Goal: Navigation & Orientation: Find specific page/section

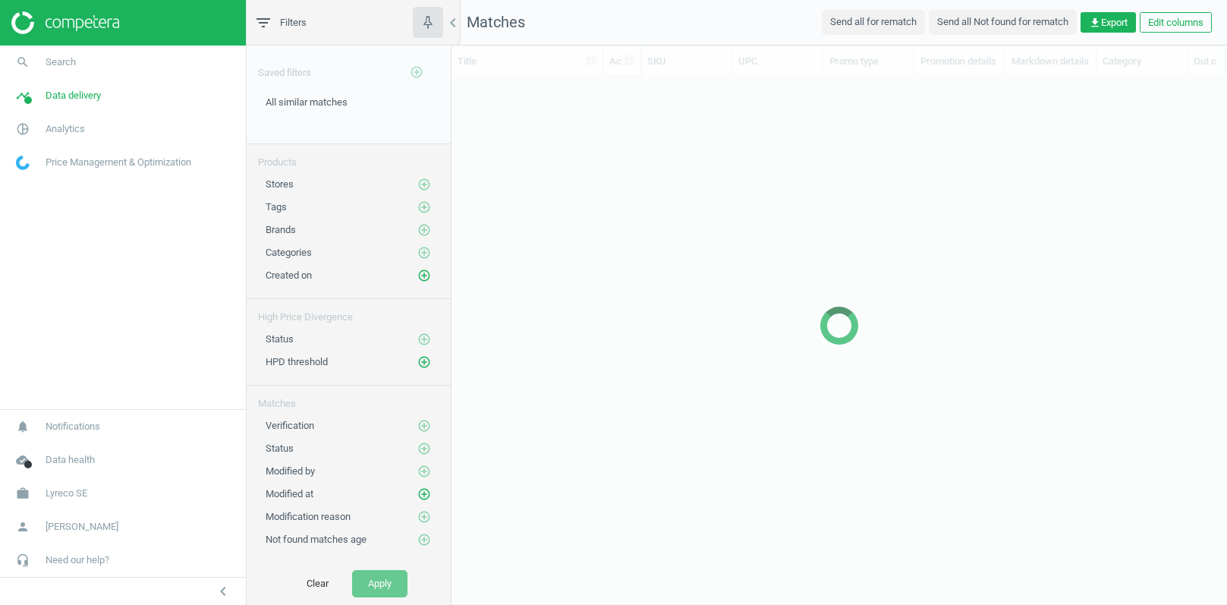
scroll to position [527, 774]
click at [49, 99] on span "Data delivery" at bounding box center [73, 96] width 55 height 14
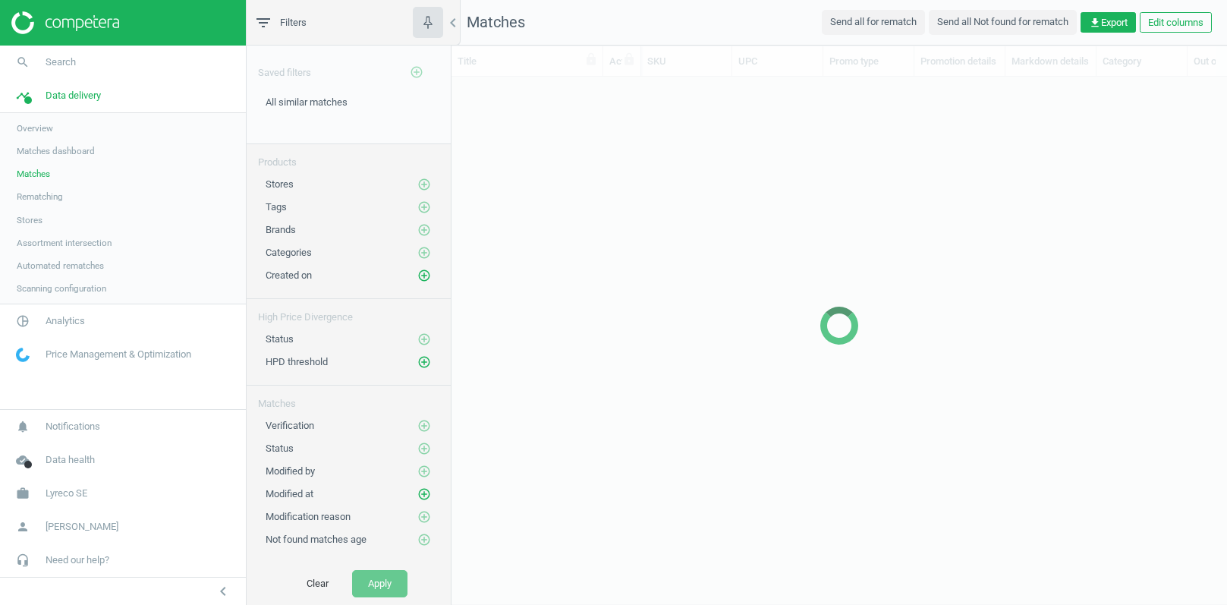
click at [24, 218] on span "Stores" at bounding box center [30, 220] width 26 height 12
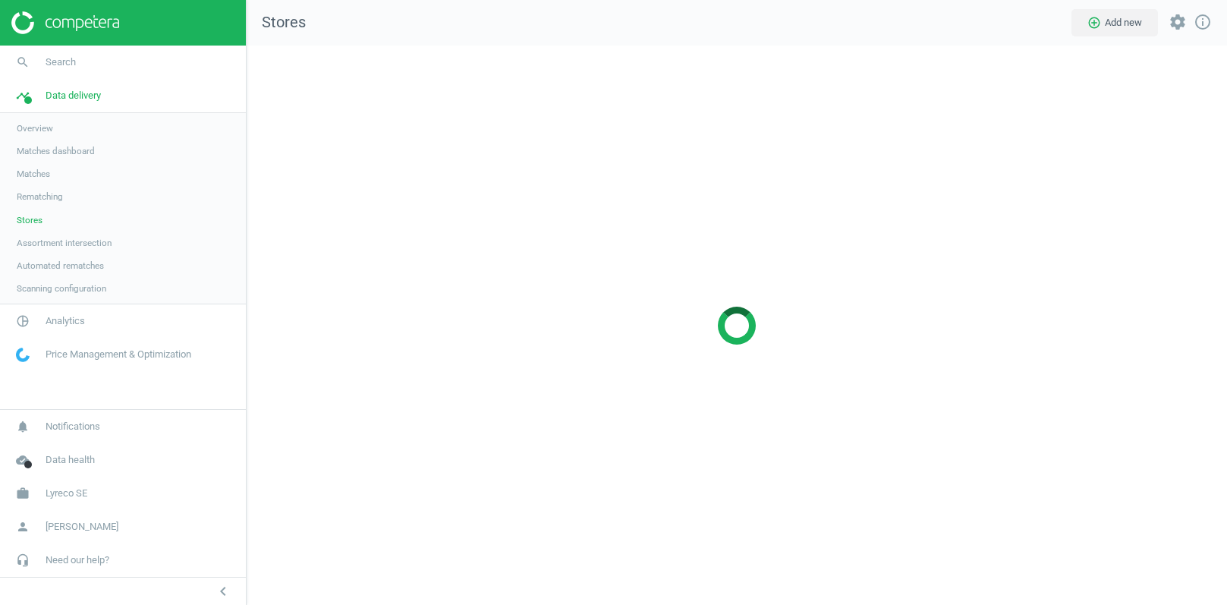
scroll to position [560, 981]
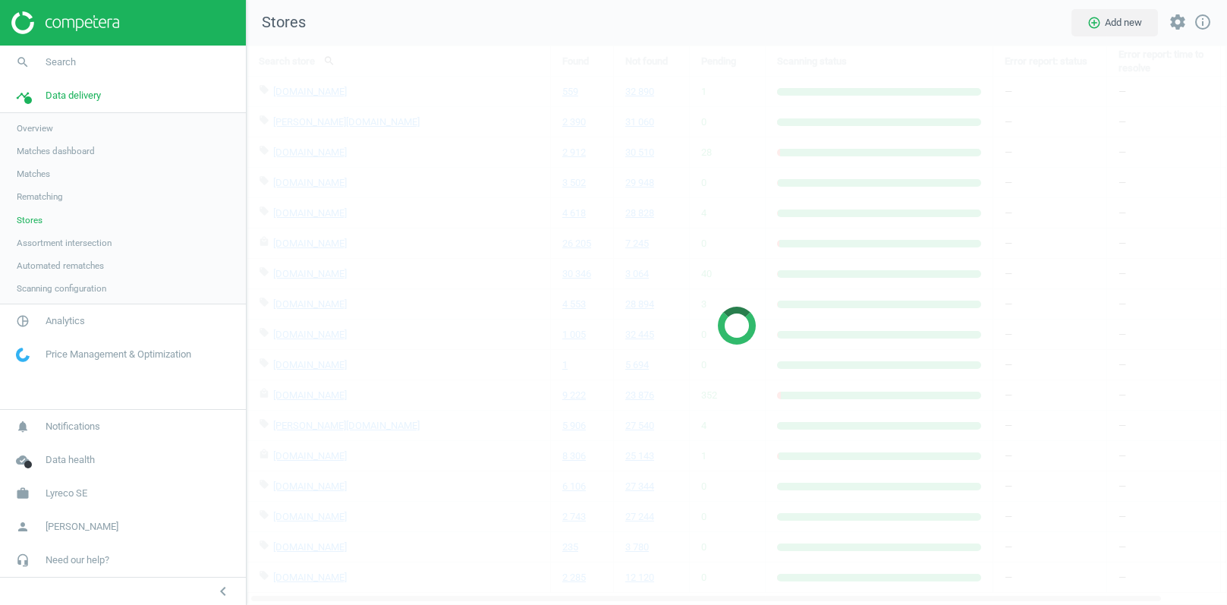
click at [35, 173] on span "Matches" at bounding box center [33, 174] width 33 height 12
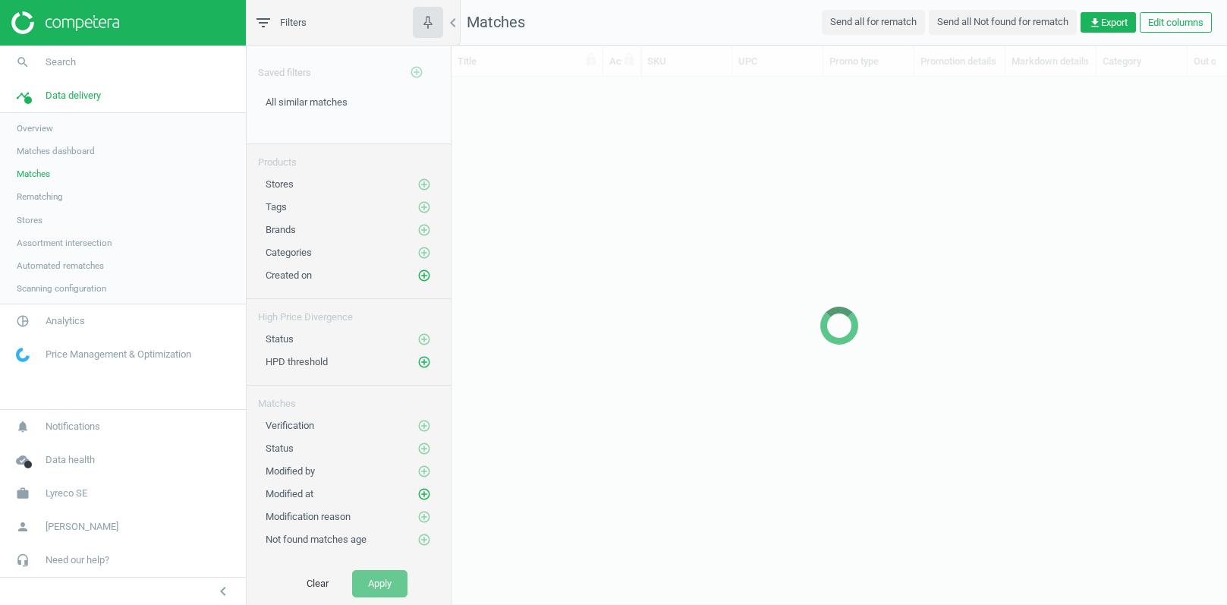
scroll to position [527, 774]
click at [71, 496] on span "Lyreco SE" at bounding box center [67, 493] width 42 height 14
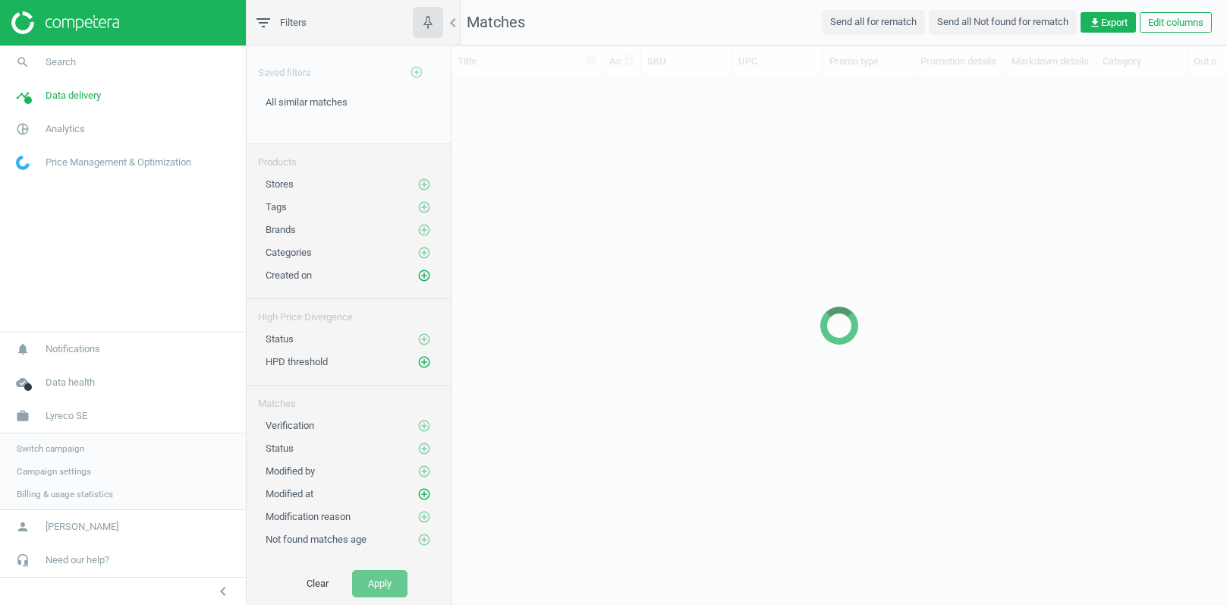
click at [55, 444] on span "Switch campaign" at bounding box center [51, 448] width 68 height 12
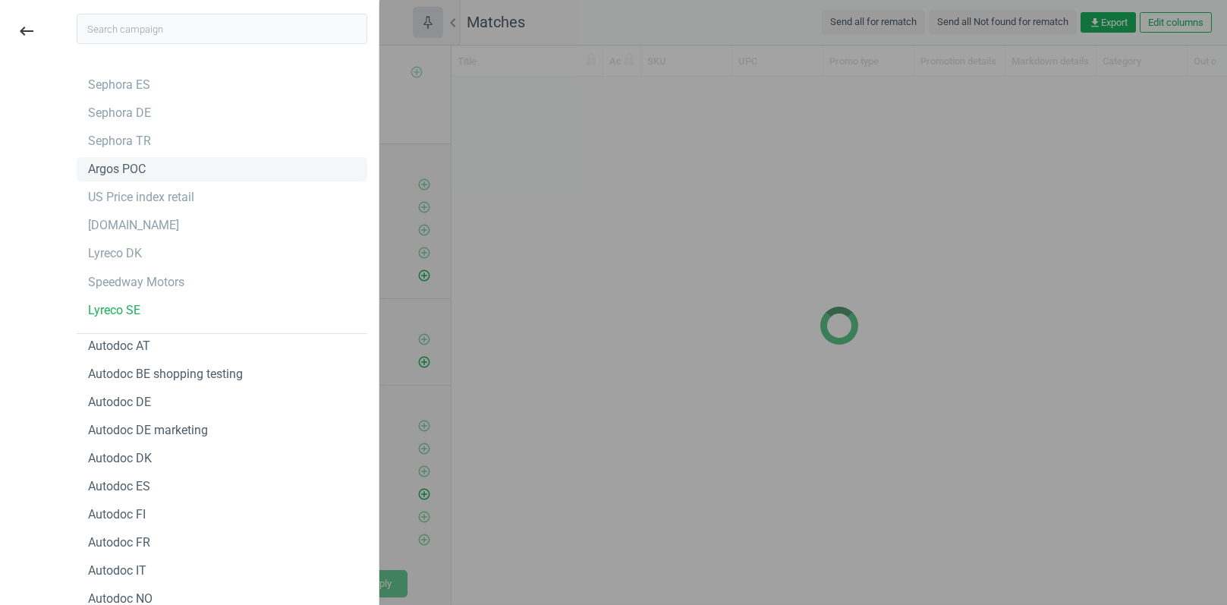
click at [134, 165] on div "Argos POC" at bounding box center [117, 169] width 58 height 17
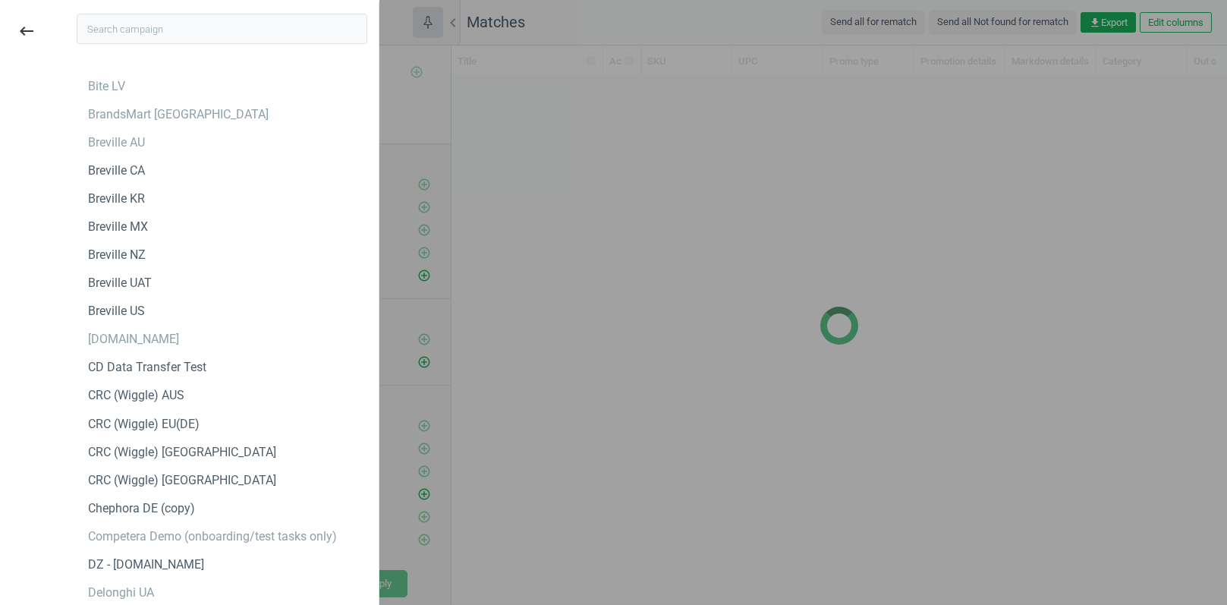
scroll to position [938, 0]
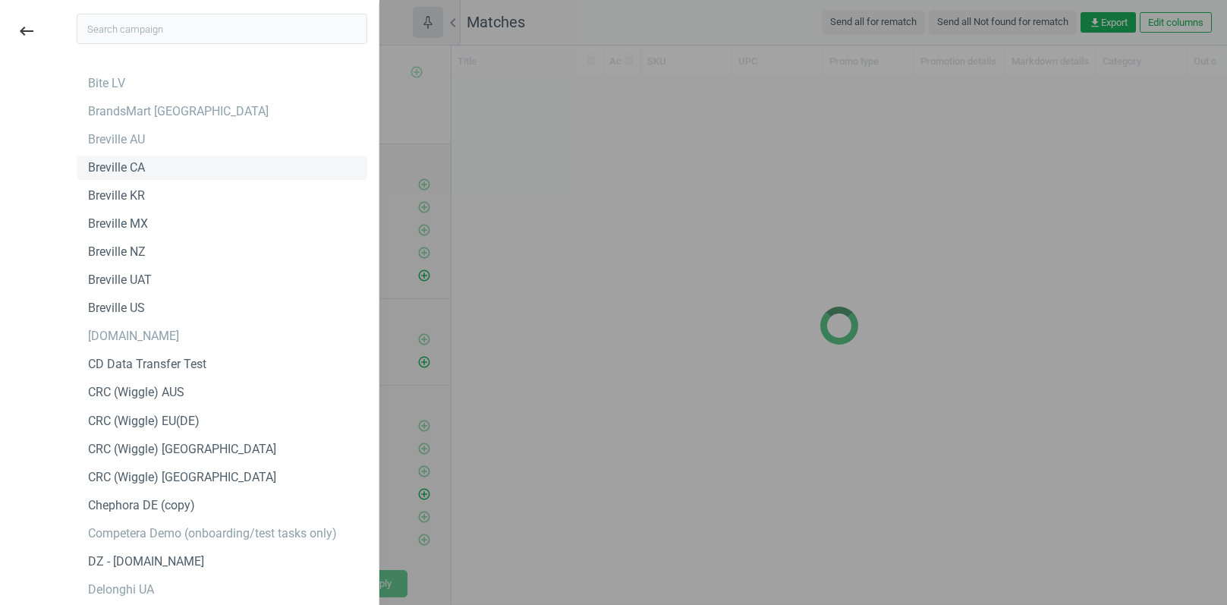
click at [114, 168] on div "Breville CA" at bounding box center [116, 167] width 57 height 17
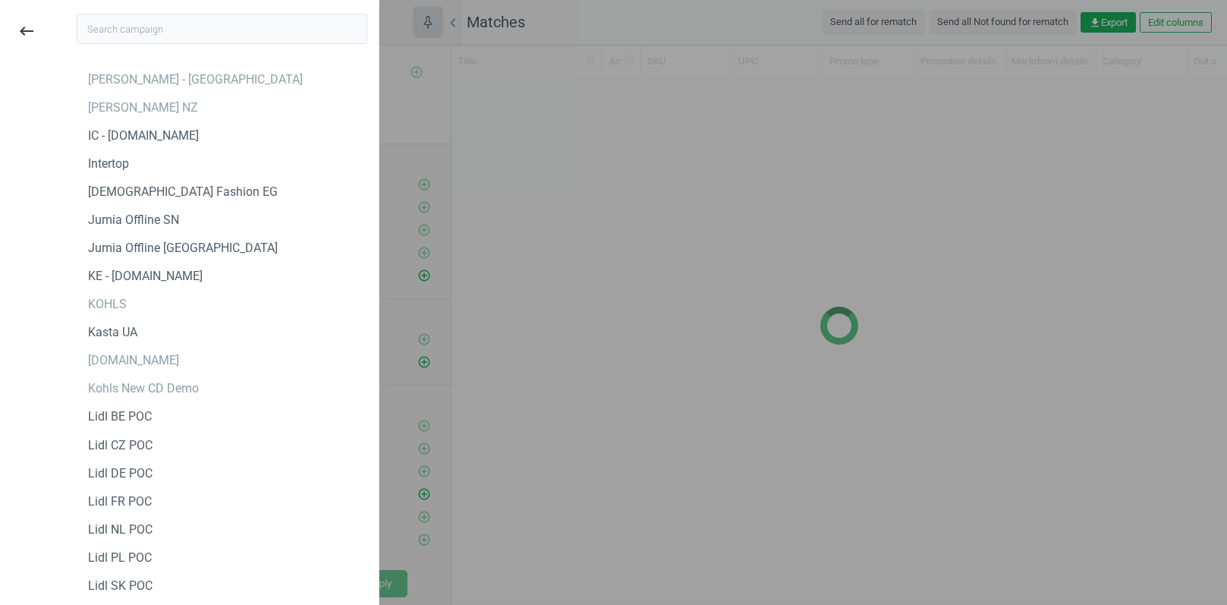
scroll to position [2718, 0]
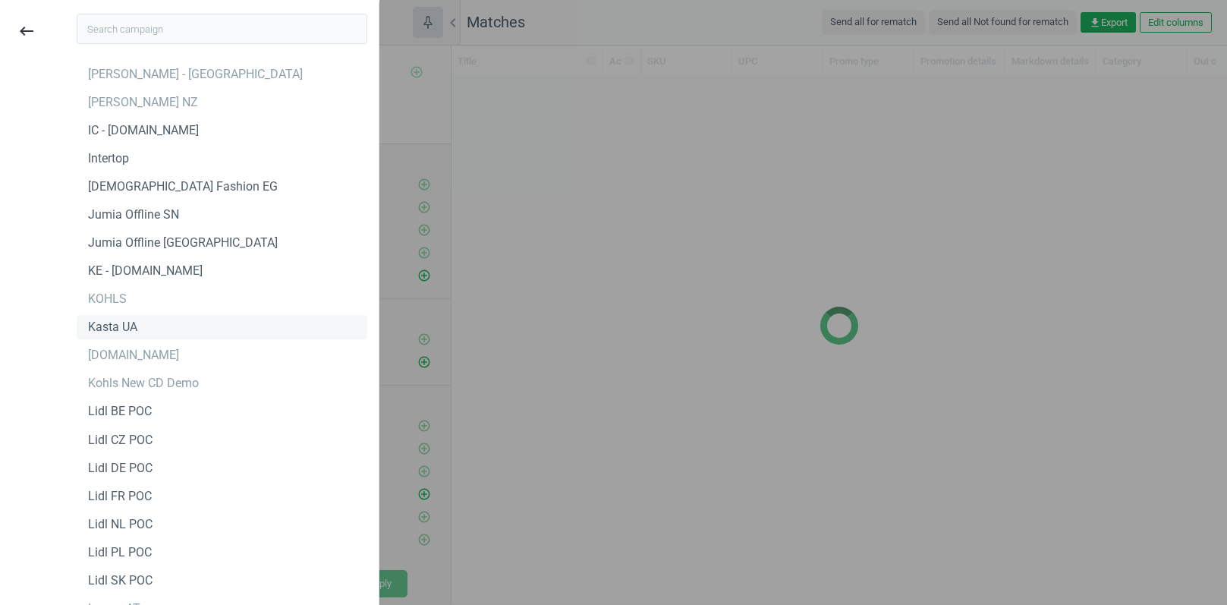
click at [121, 329] on div "Kasta UA" at bounding box center [112, 327] width 49 height 17
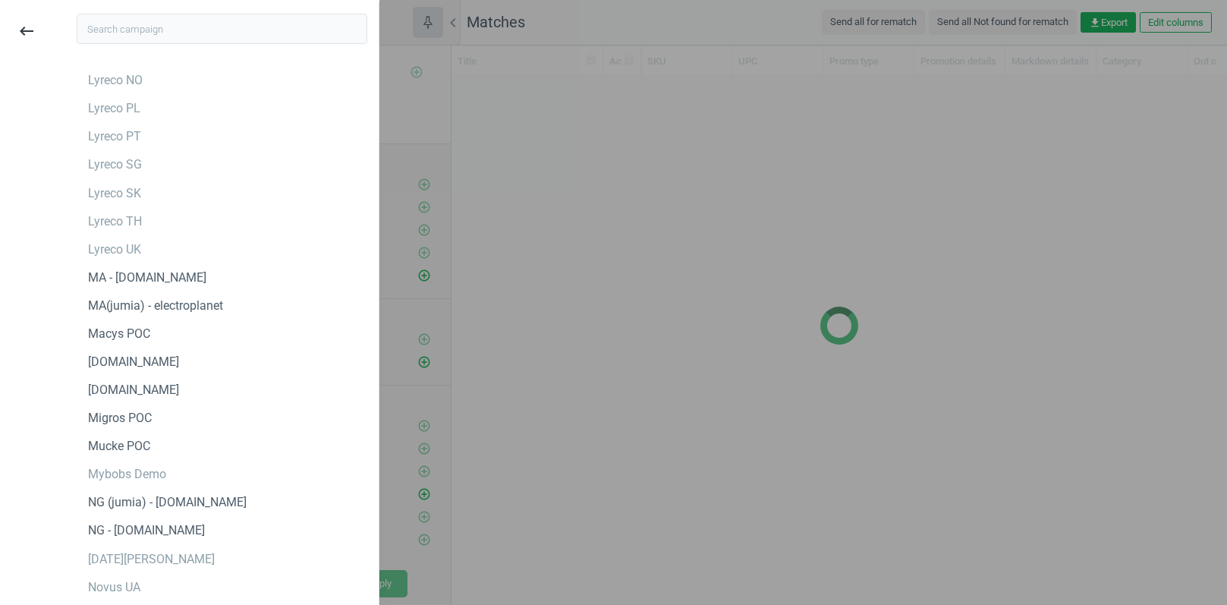
scroll to position [2, 0]
click at [124, 363] on div "Masterzoo.ua" at bounding box center [133, 360] width 91 height 17
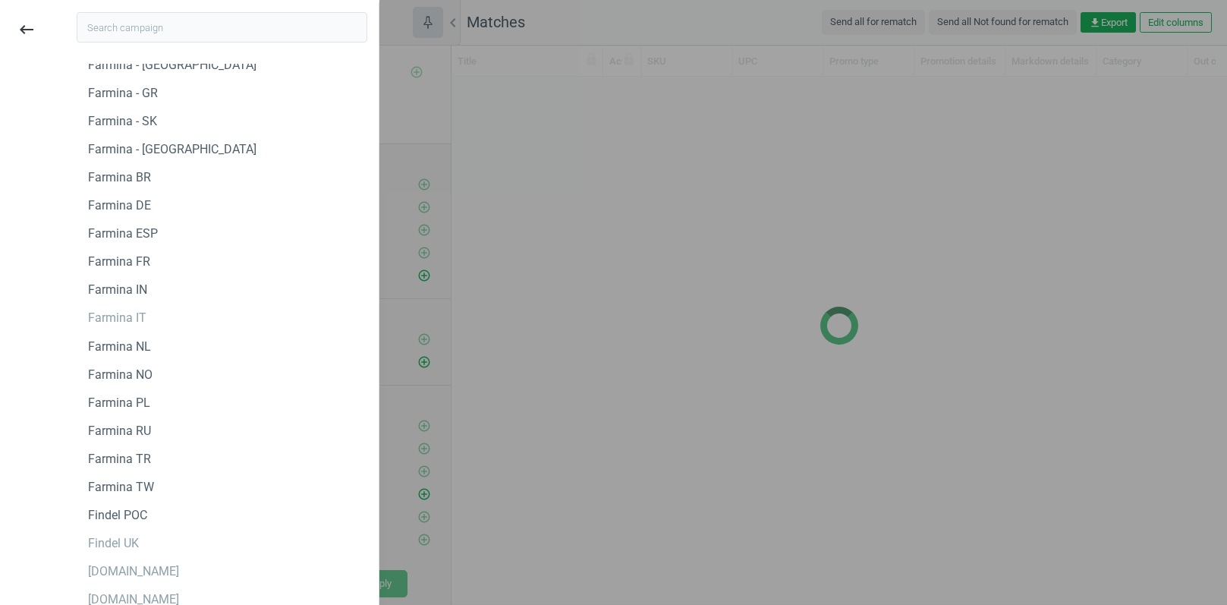
scroll to position [1406, 0]
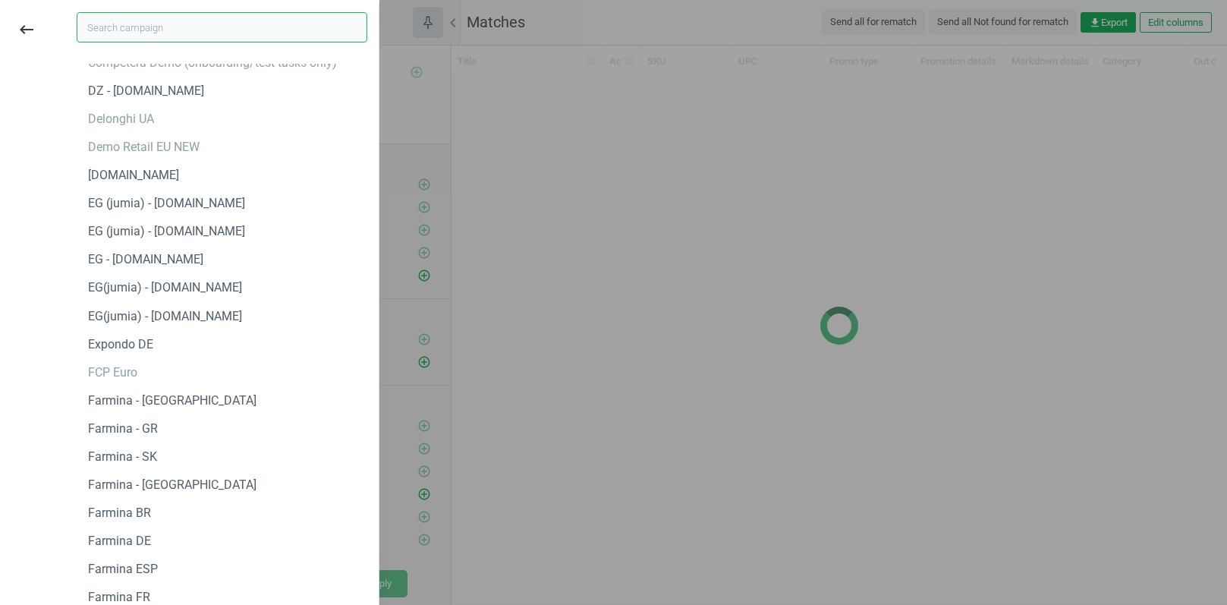
click at [173, 22] on input "text" at bounding box center [222, 27] width 291 height 30
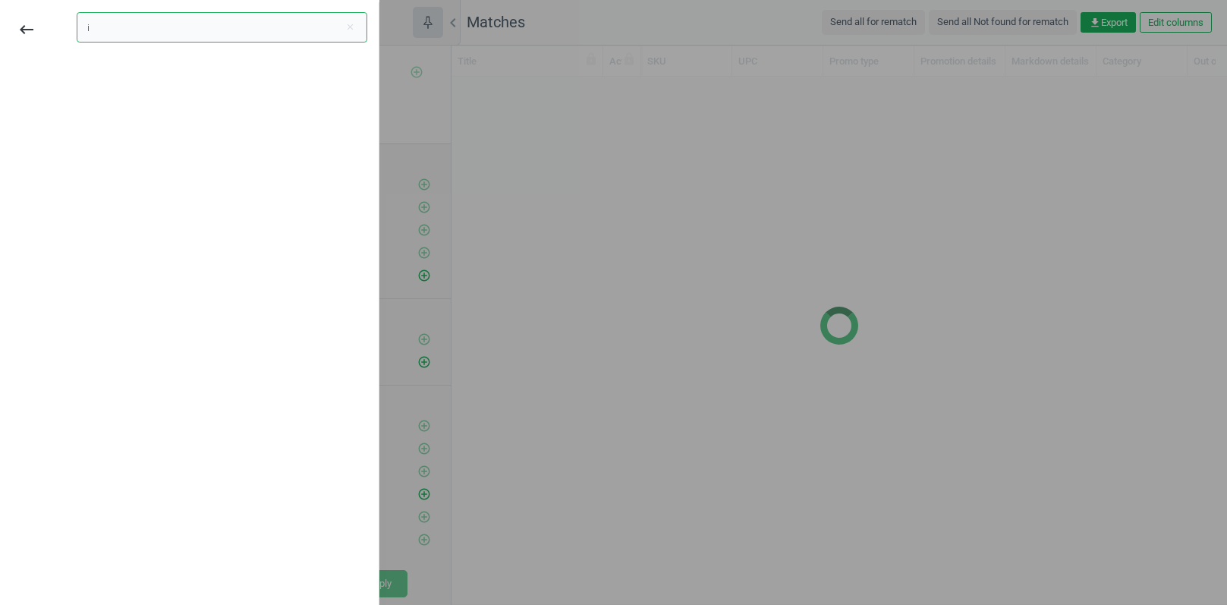
scroll to position [0, 0]
type input "і"
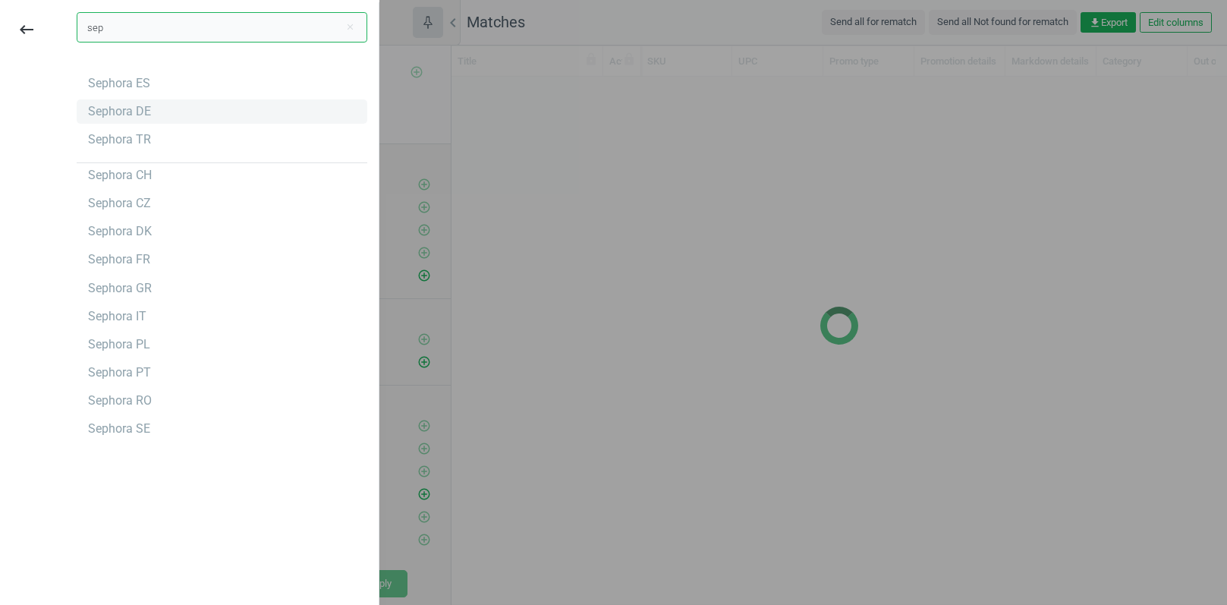
type input "sep"
click at [133, 107] on div "Sephora DE" at bounding box center [119, 111] width 63 height 17
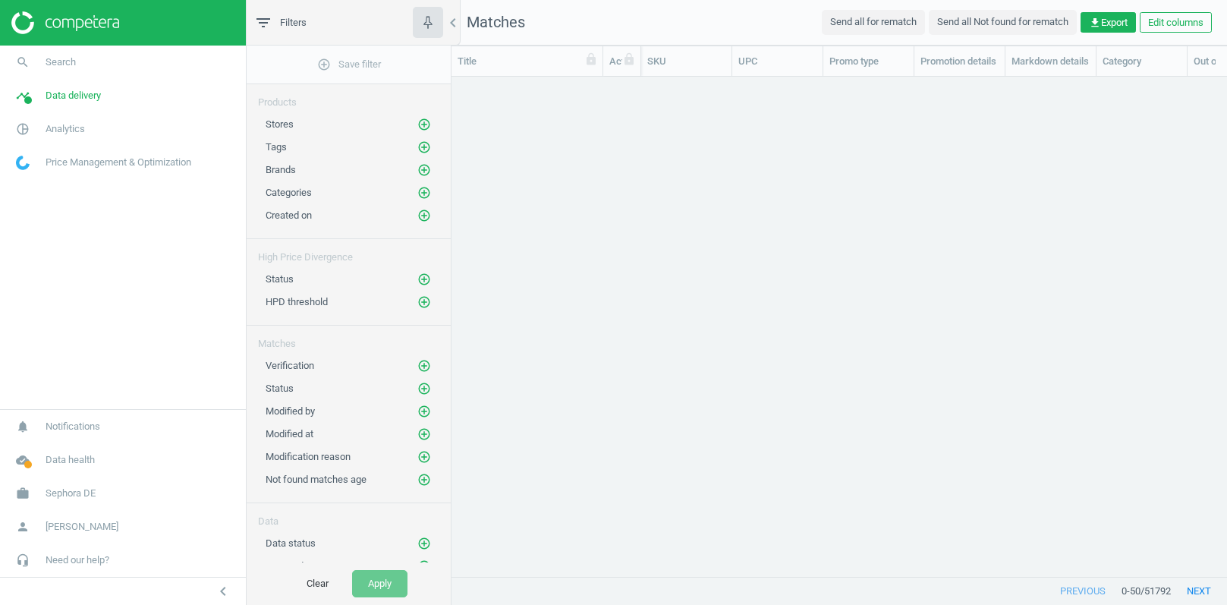
scroll to position [501, 774]
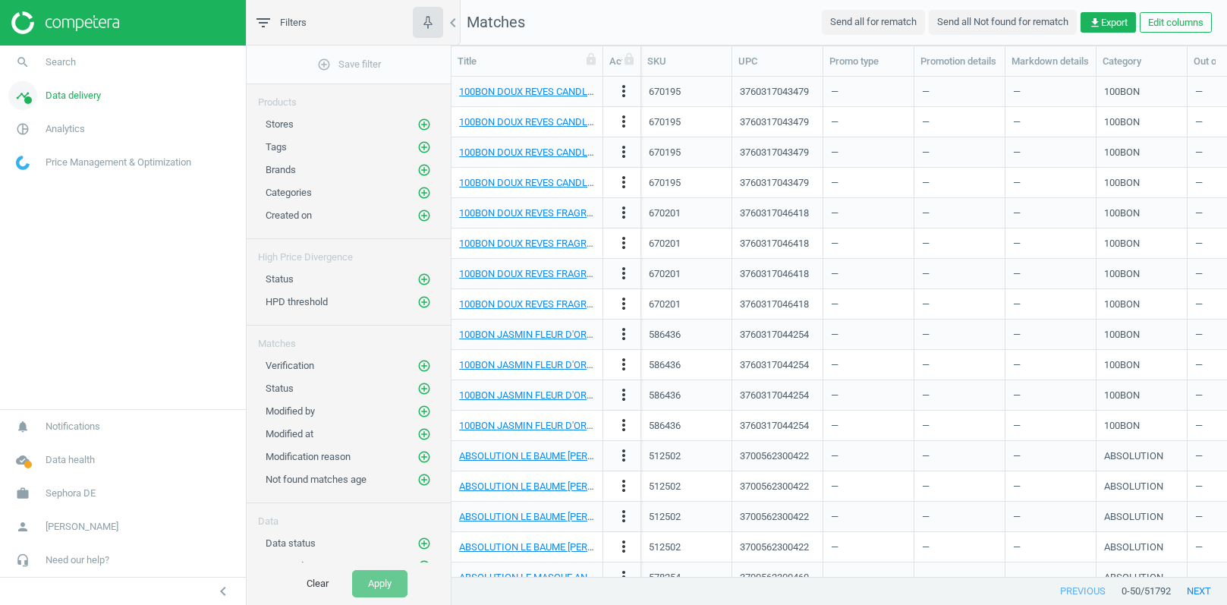
click at [64, 91] on span "Data delivery" at bounding box center [73, 96] width 55 height 14
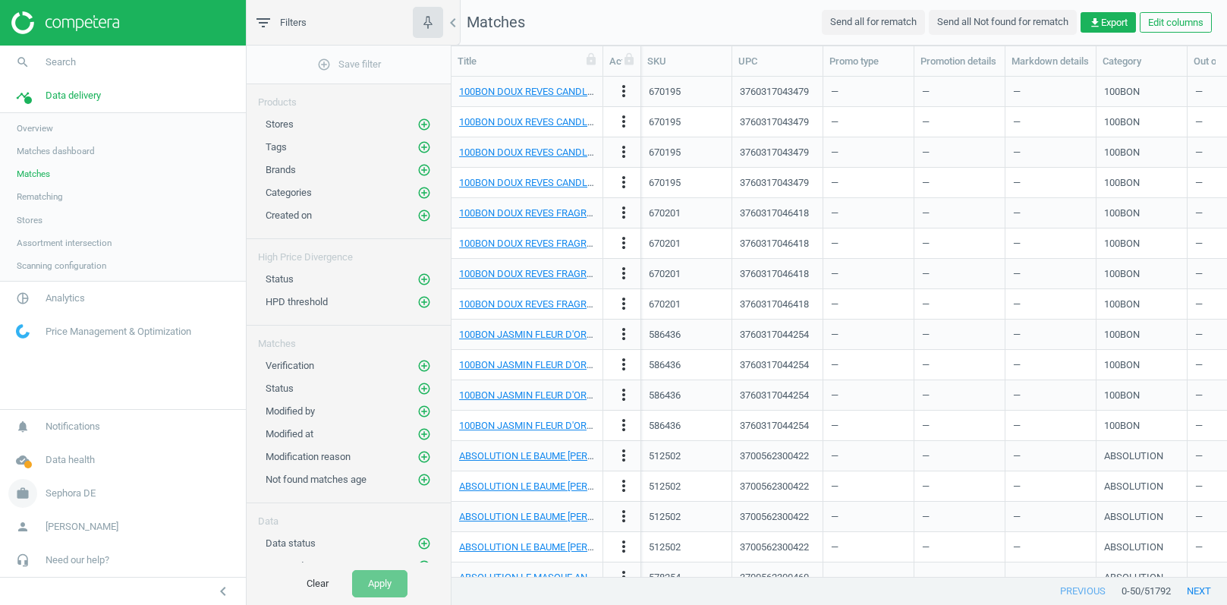
click at [71, 489] on span "Sephora DE" at bounding box center [71, 493] width 50 height 14
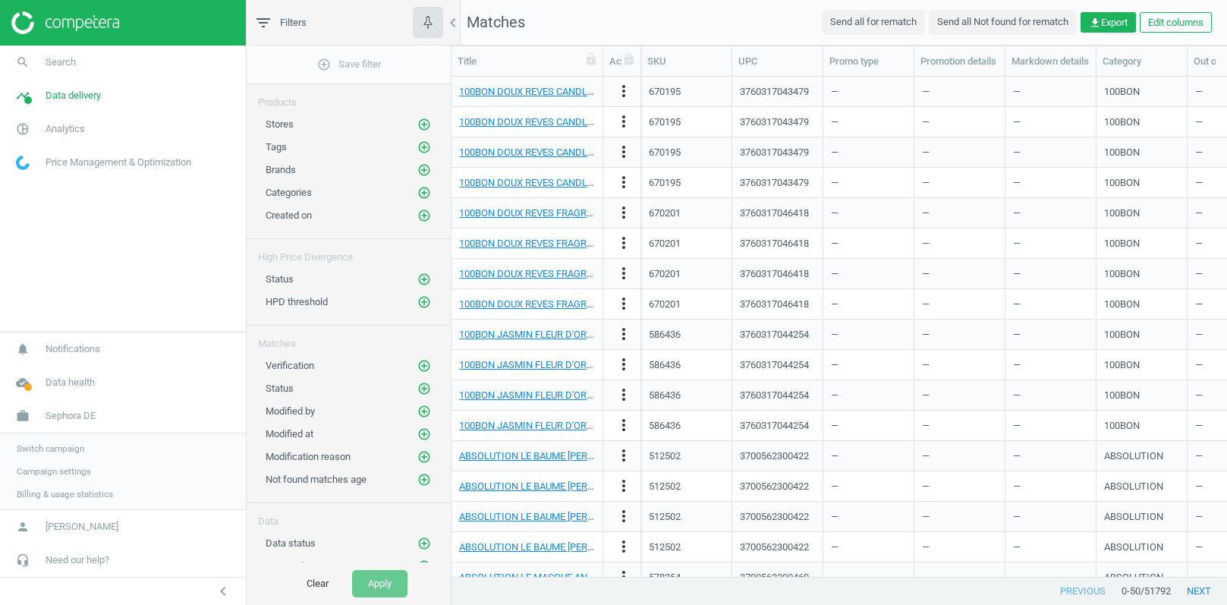
click at [55, 447] on span "Switch campaign" at bounding box center [51, 448] width 68 height 12
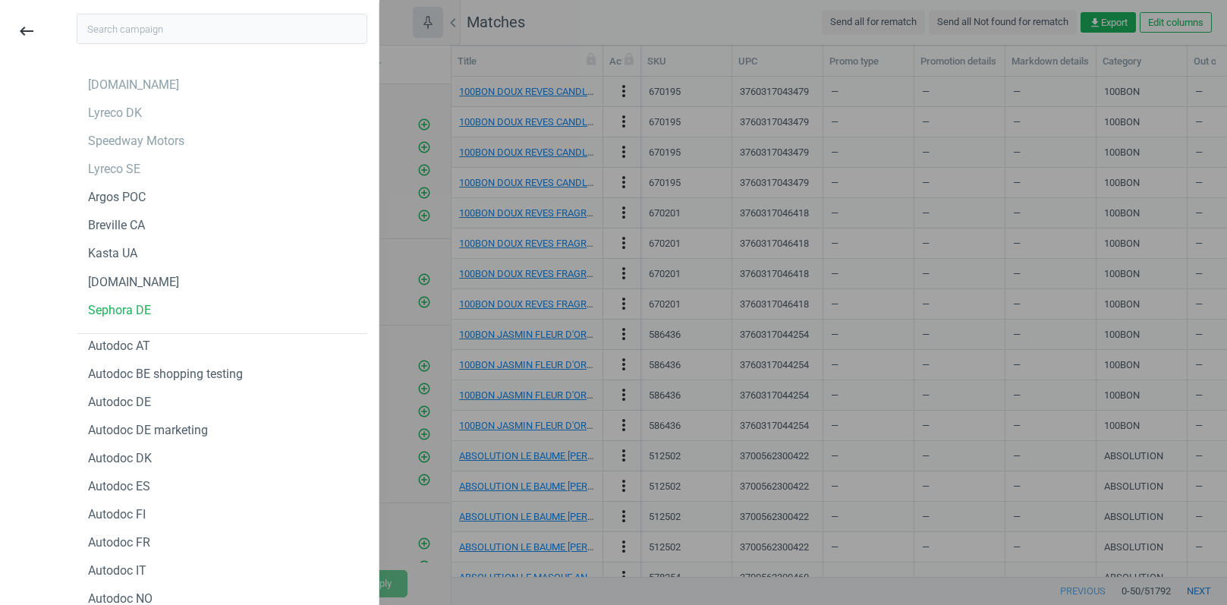
click at [149, 36] on input "text" at bounding box center [222, 29] width 291 height 30
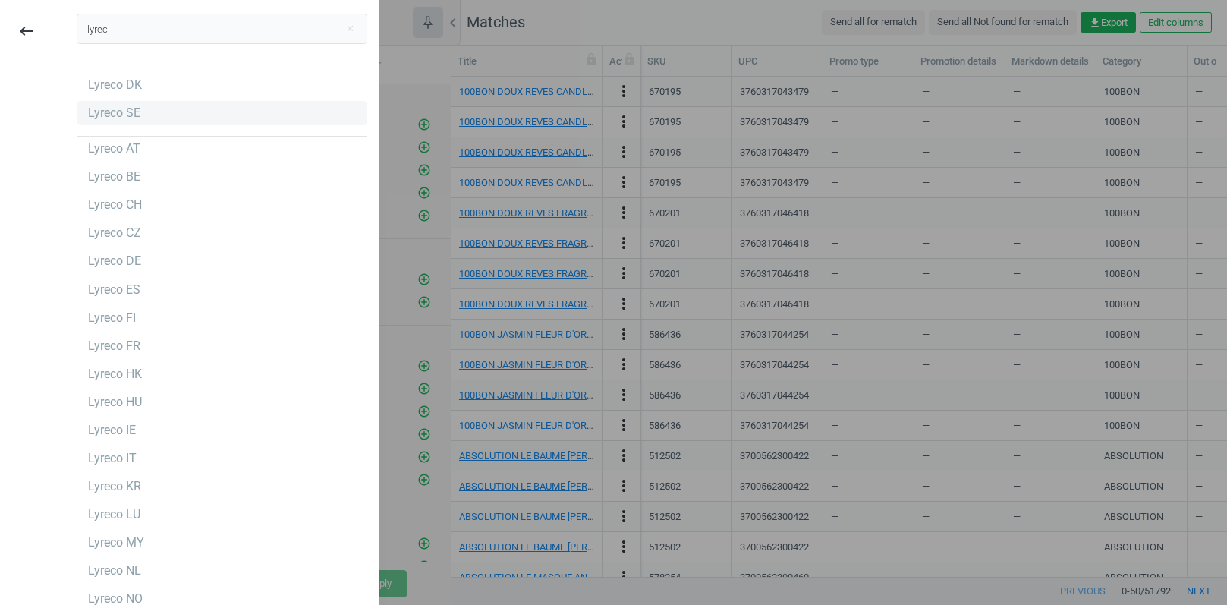
type input "lyrec"
click at [124, 118] on div "Lyreco SE" at bounding box center [114, 113] width 52 height 17
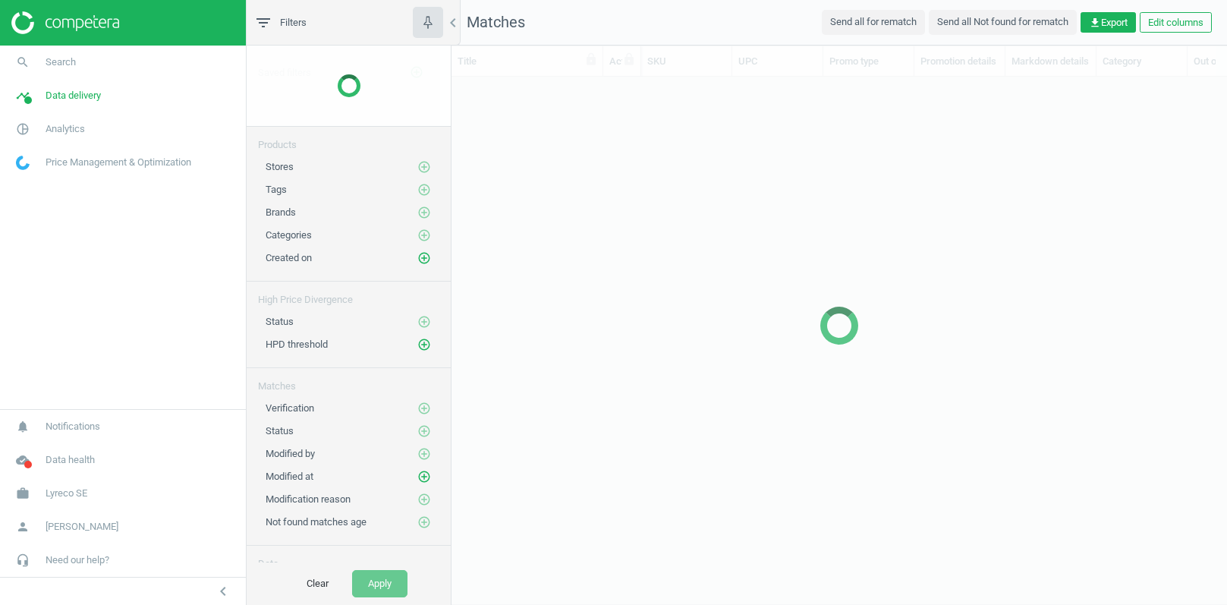
scroll to position [1, 1]
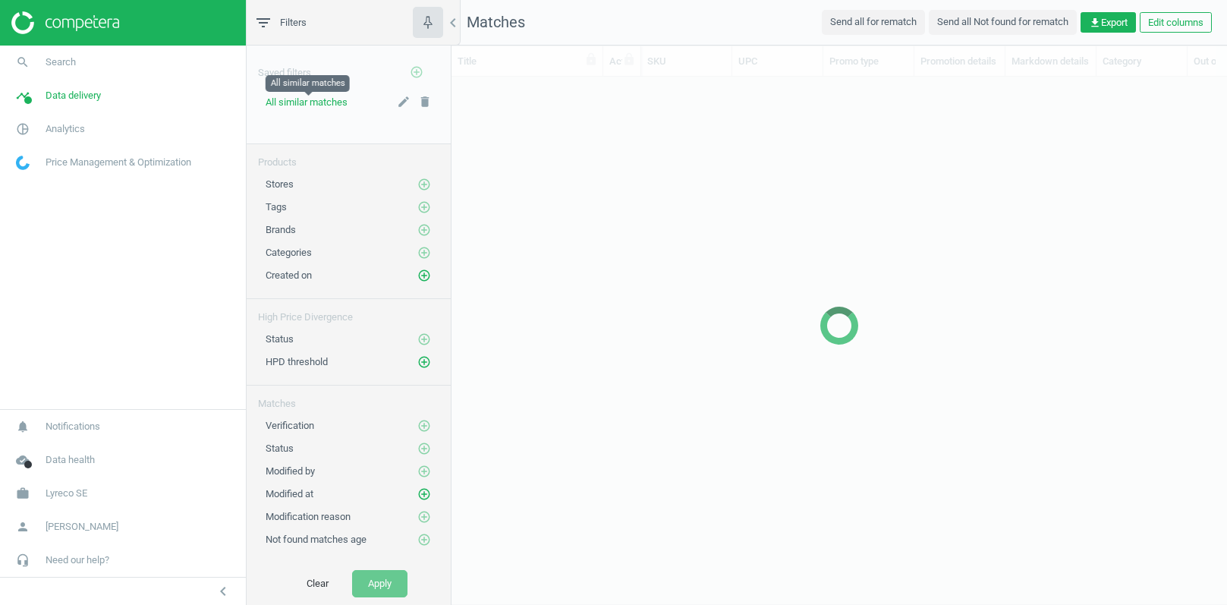
click at [297, 105] on span "All similar matches" at bounding box center [306, 101] width 82 height 11
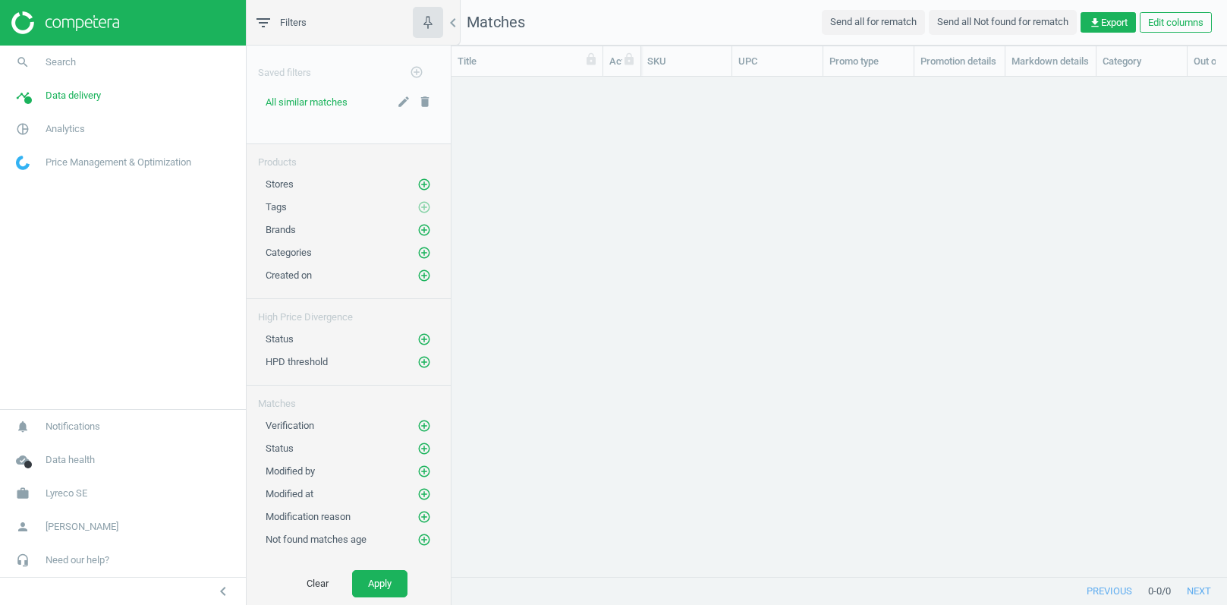
scroll to position [1, 1]
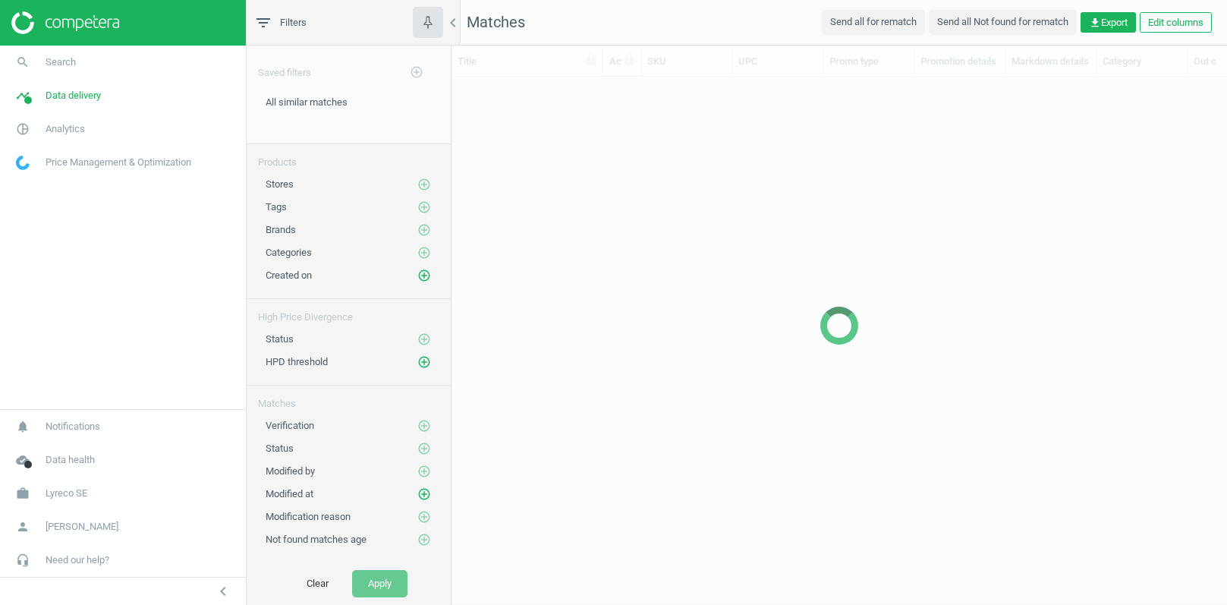
scroll to position [1, 1]
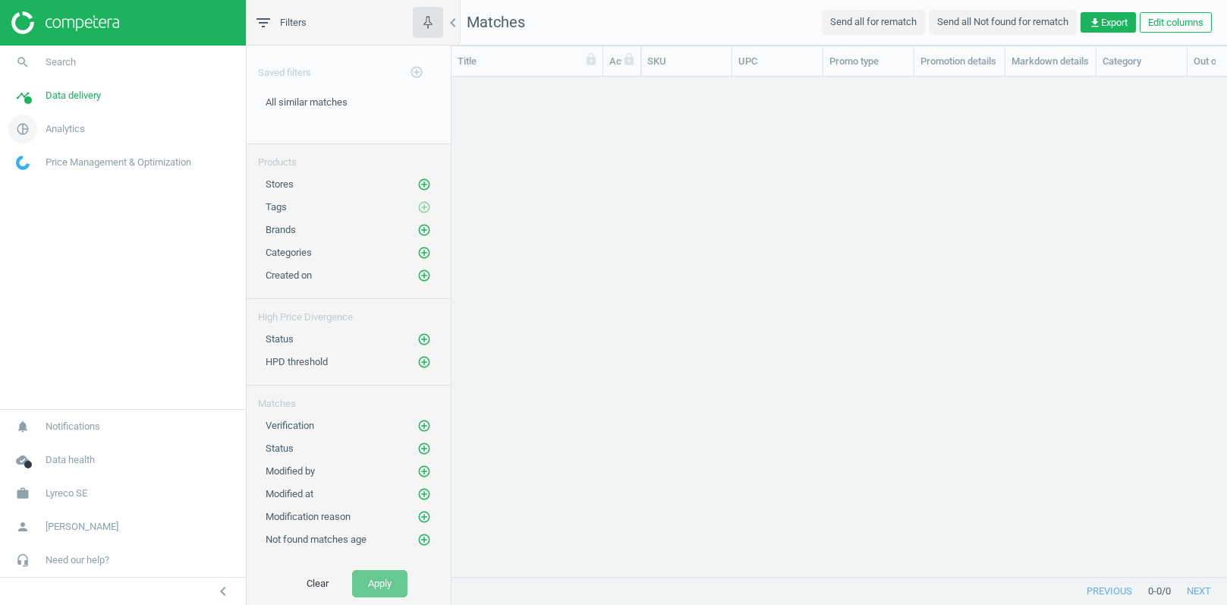
click at [52, 126] on span "Analytics" at bounding box center [65, 129] width 39 height 14
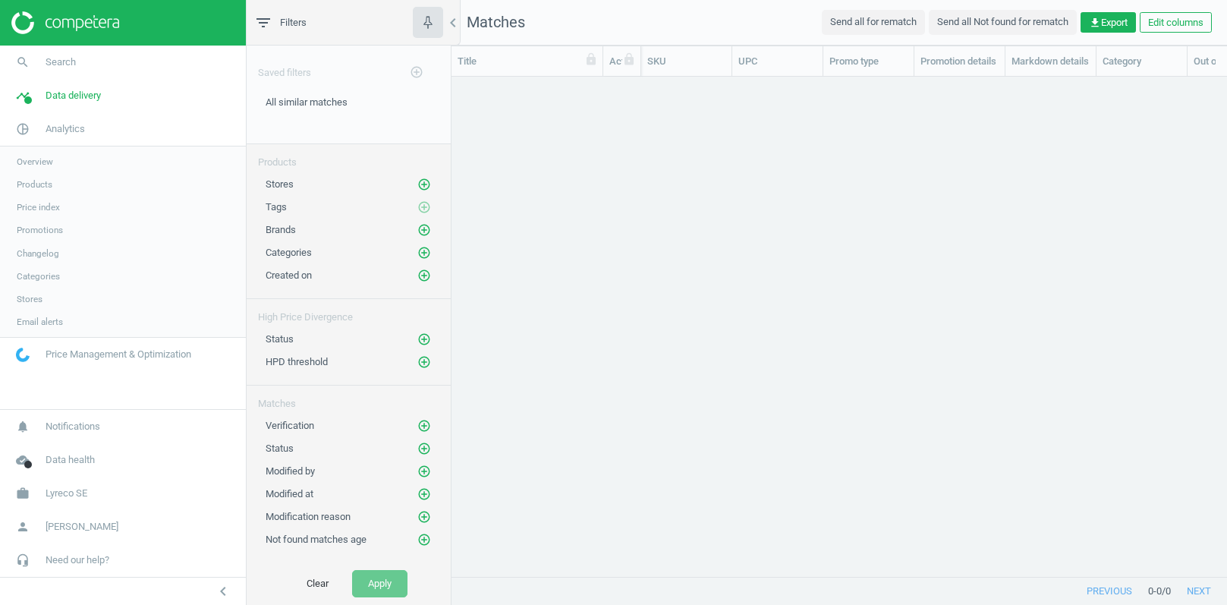
click at [36, 181] on span "Products" at bounding box center [35, 184] width 36 height 12
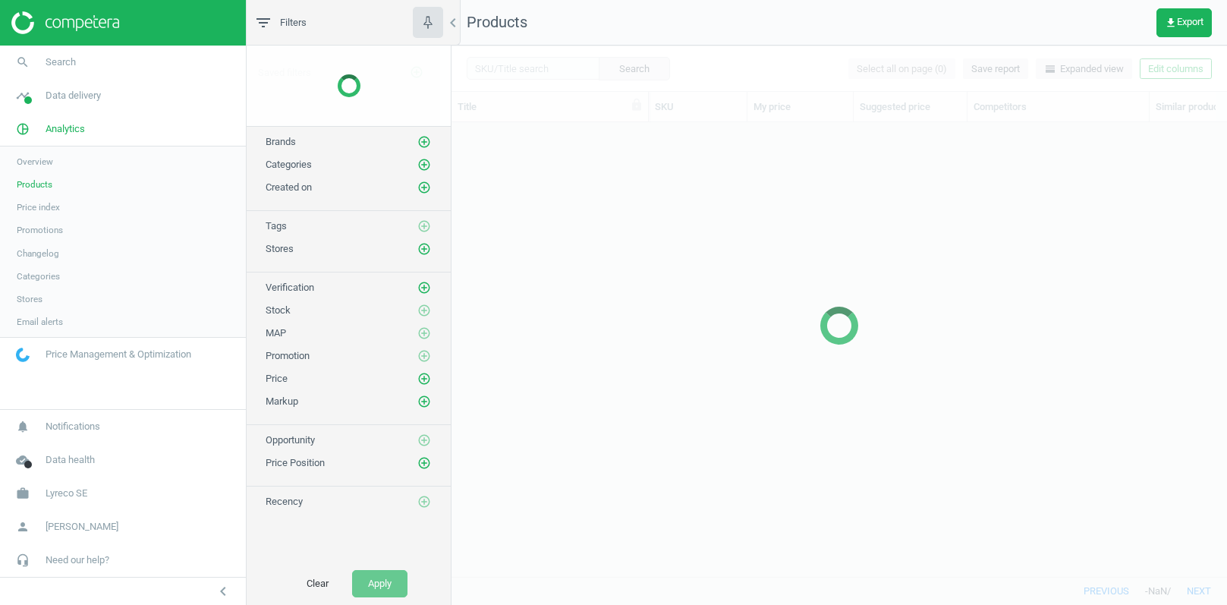
scroll to position [455, 774]
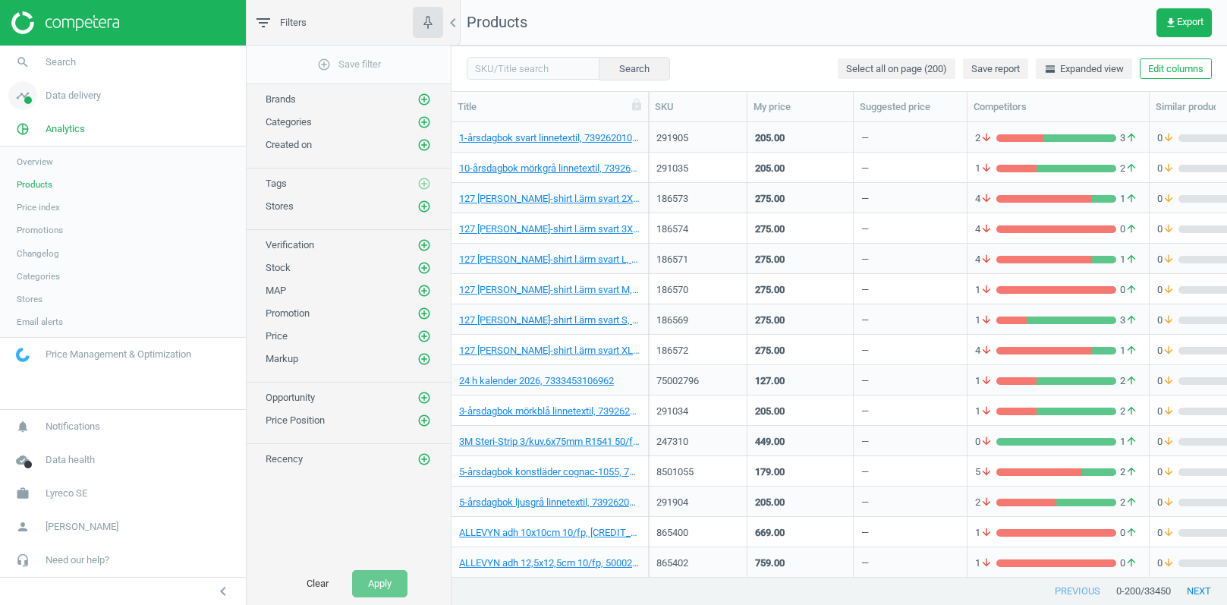
click at [59, 105] on link "timeline Data delivery" at bounding box center [123, 95] width 246 height 33
click at [34, 174] on span "Matches" at bounding box center [33, 174] width 33 height 12
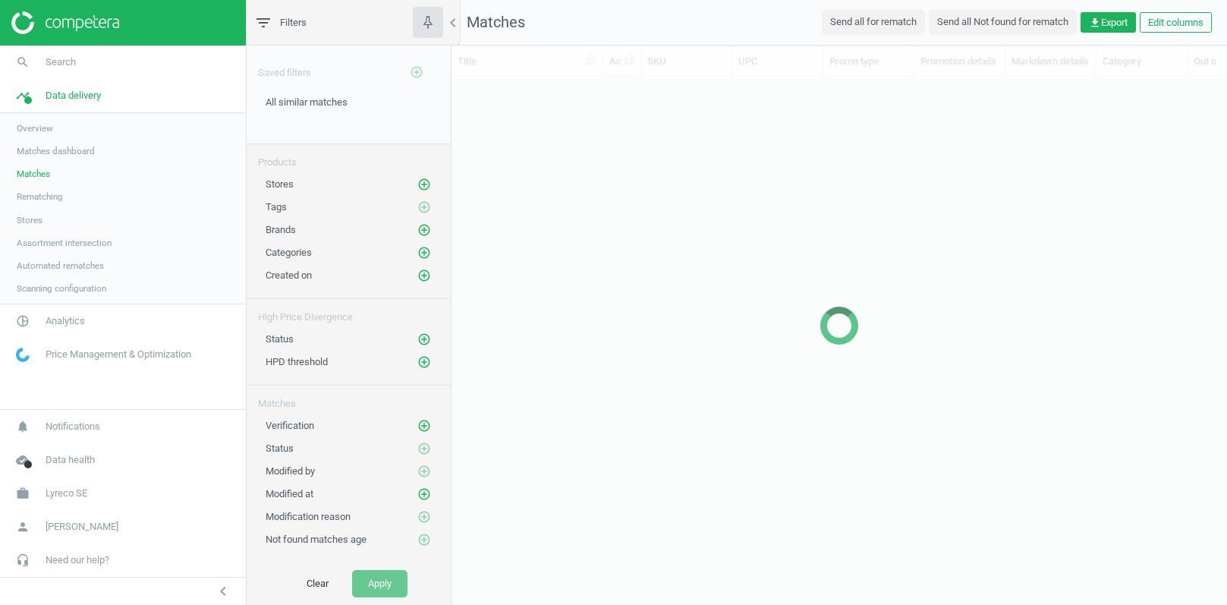
scroll to position [527, 774]
